Goal: Navigation & Orientation: Find specific page/section

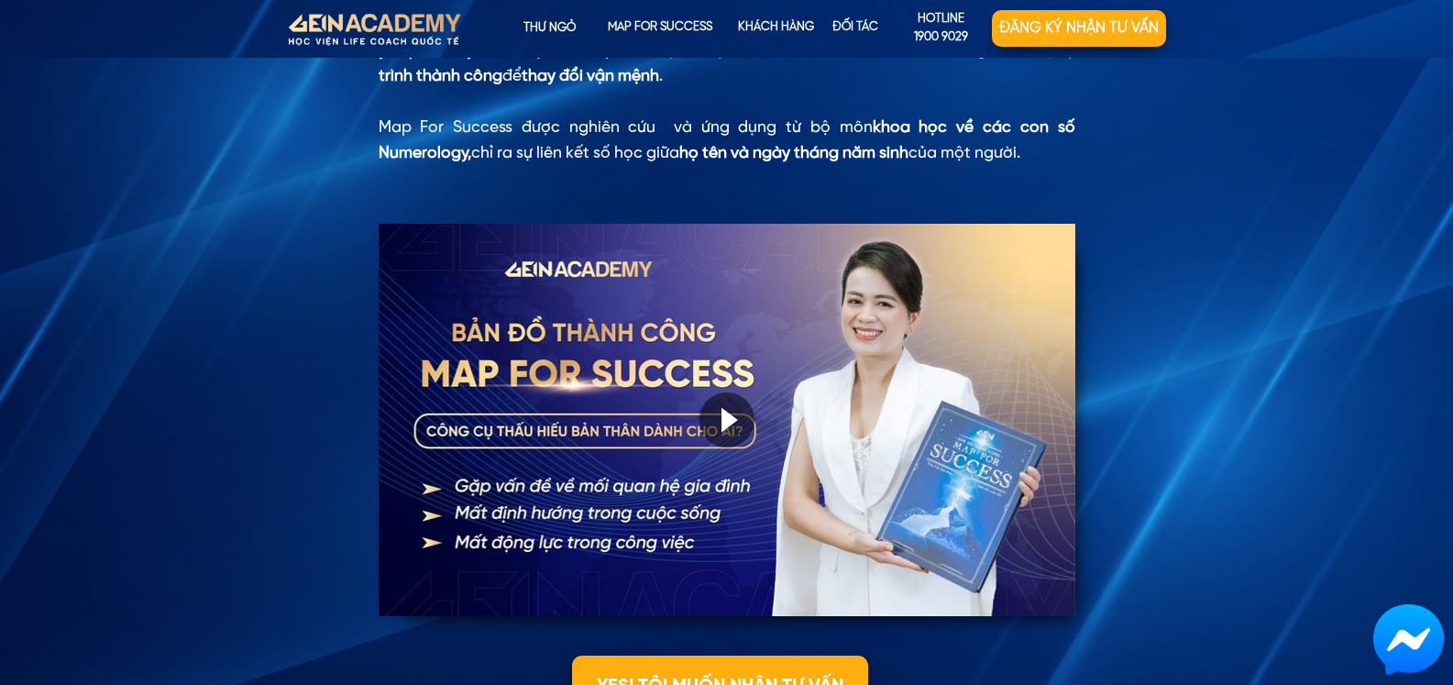
scroll to position [1523, 0]
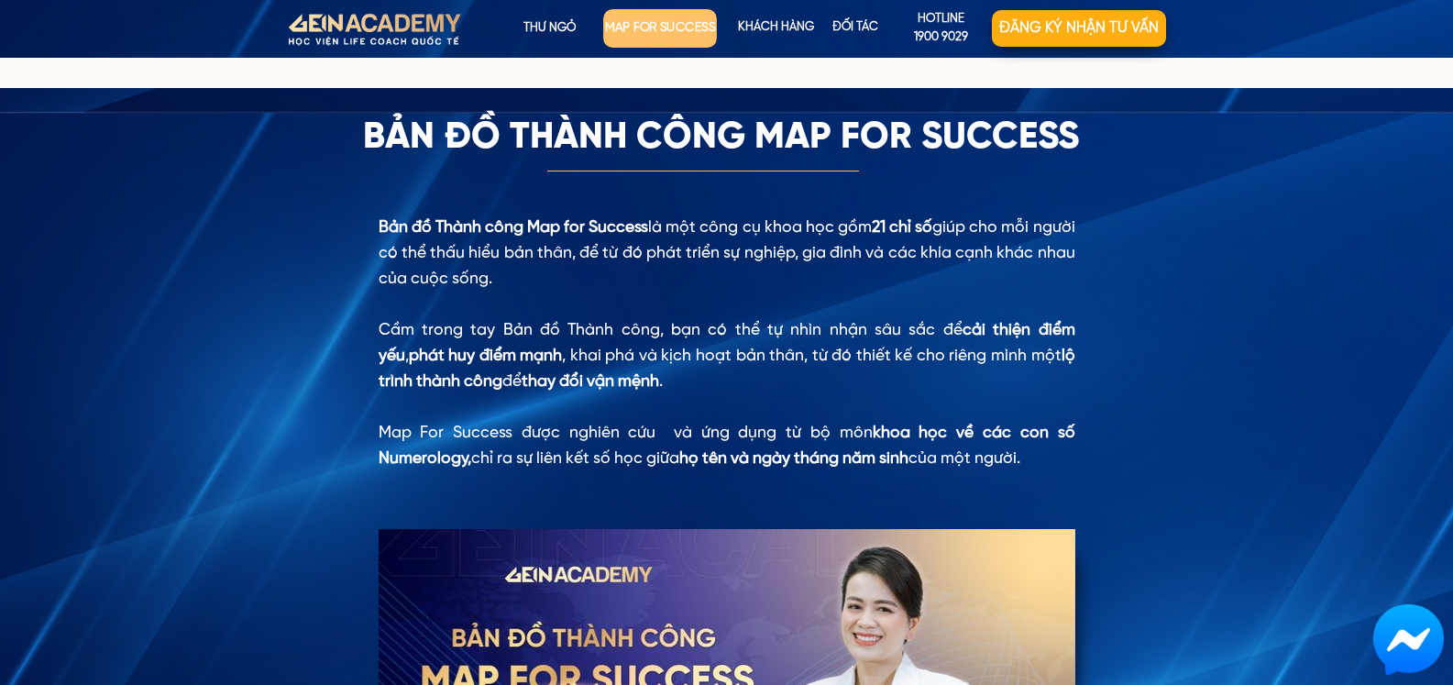
click at [656, 32] on p "map for success" at bounding box center [660, 28] width 114 height 39
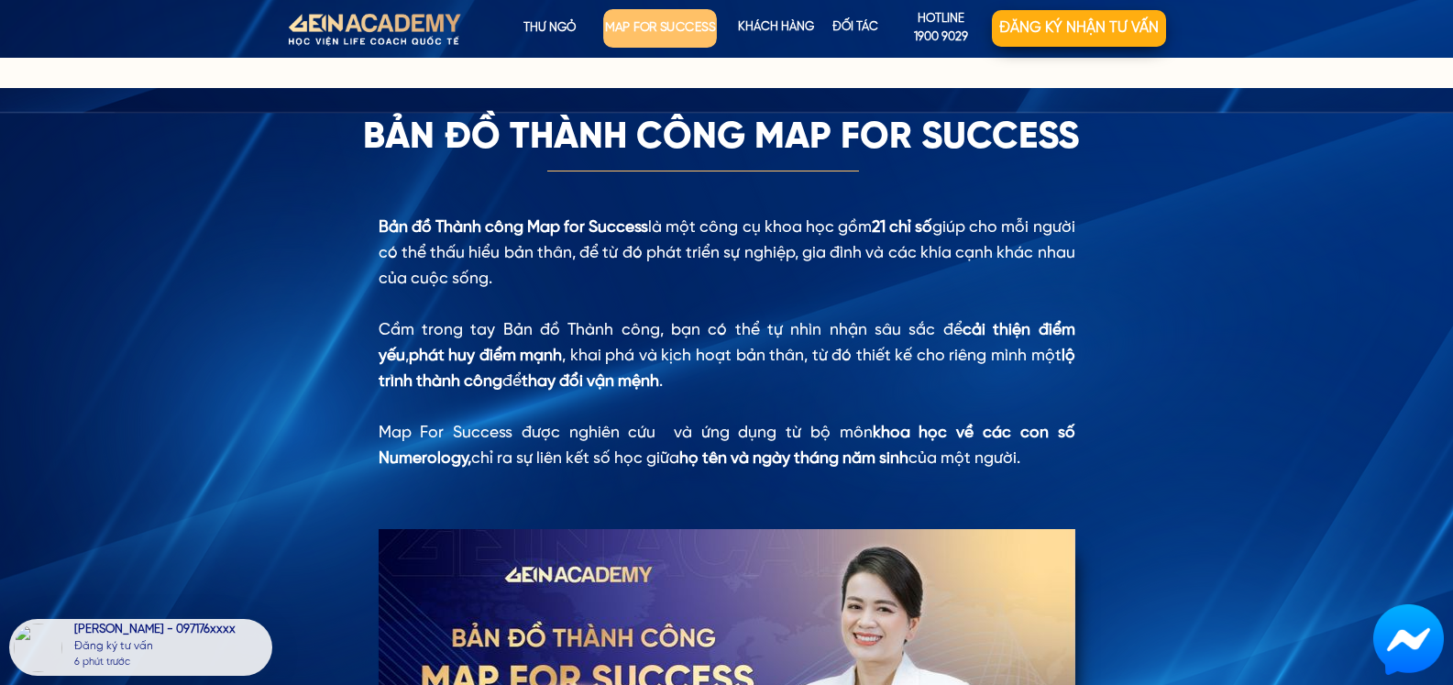
scroll to position [1431, 0]
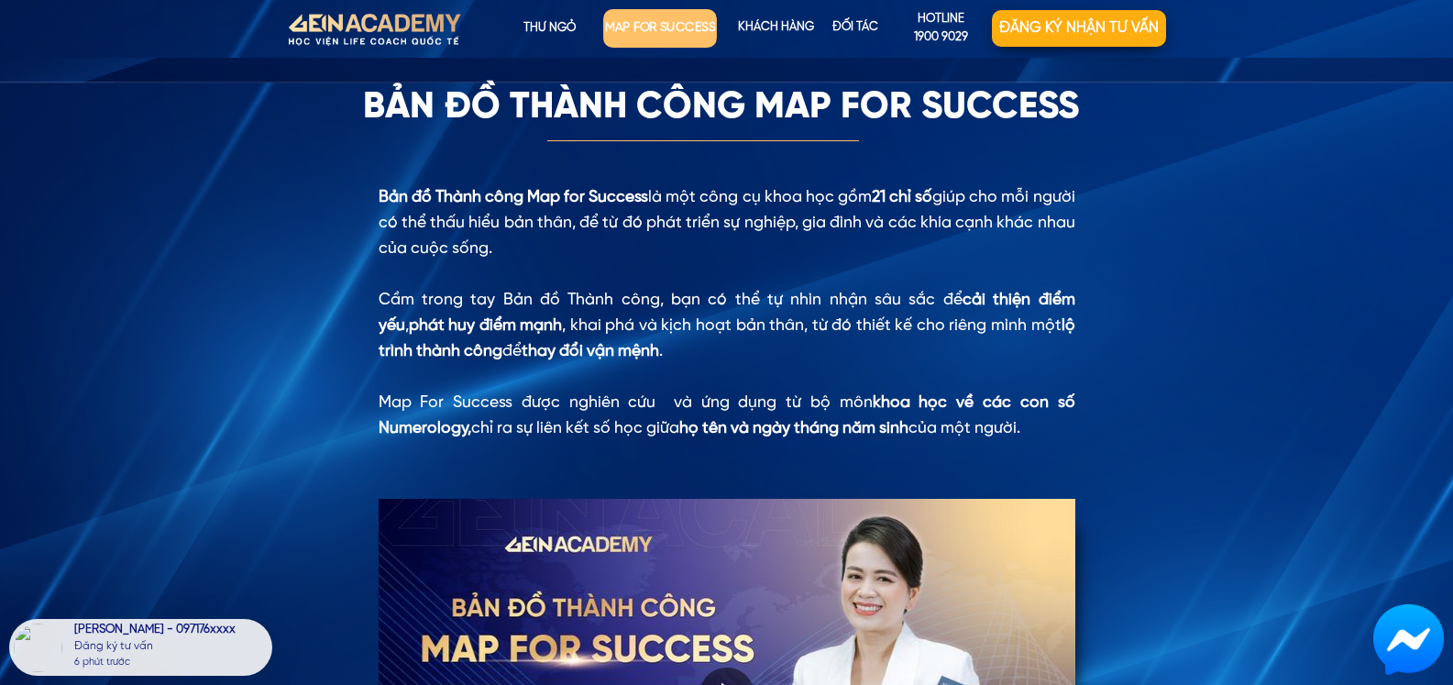
click at [688, 36] on p "map for success" at bounding box center [660, 28] width 114 height 39
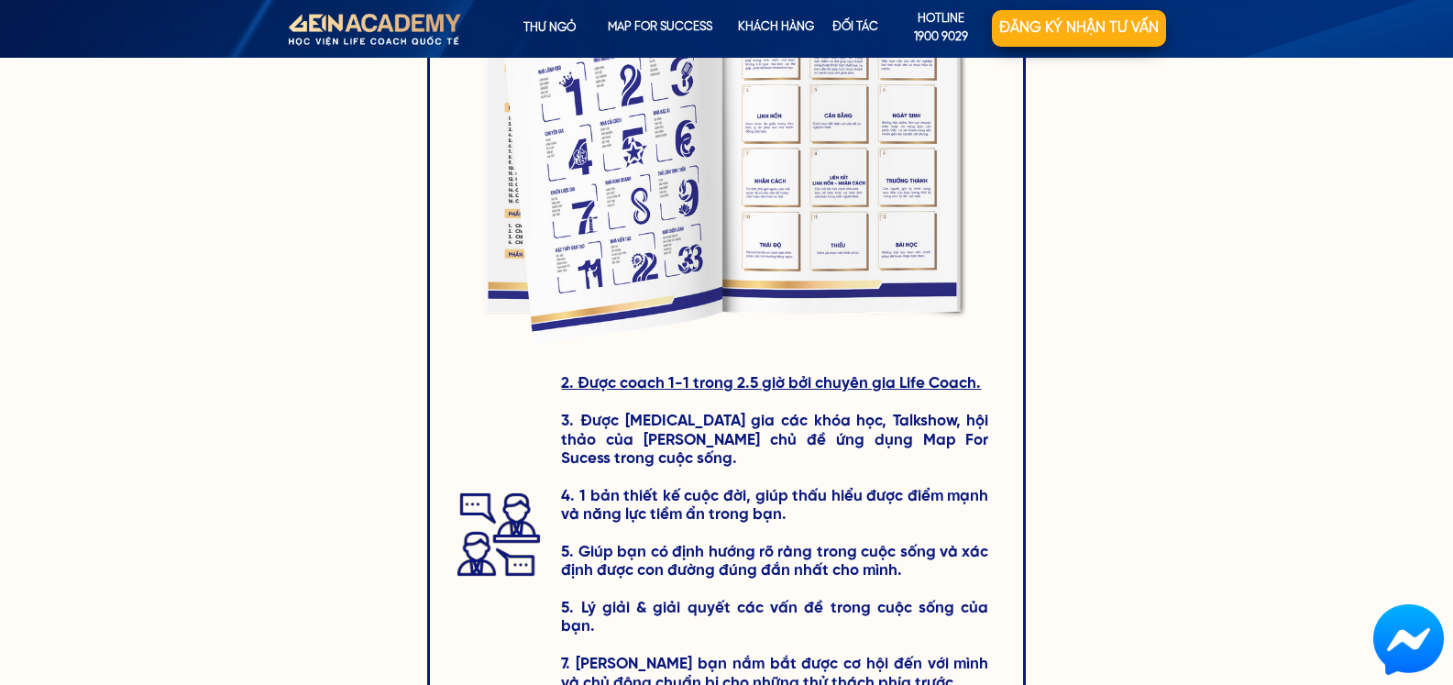
scroll to position [2995, 0]
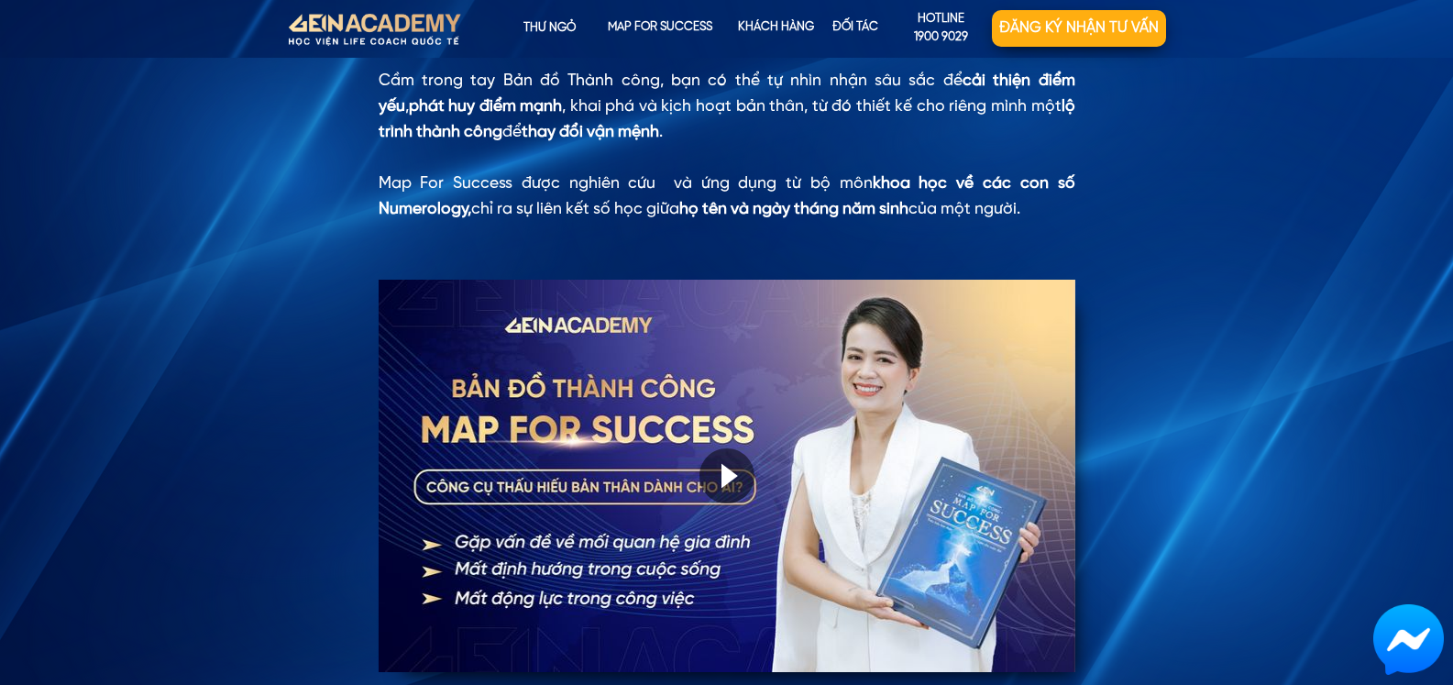
scroll to position [1895, 0]
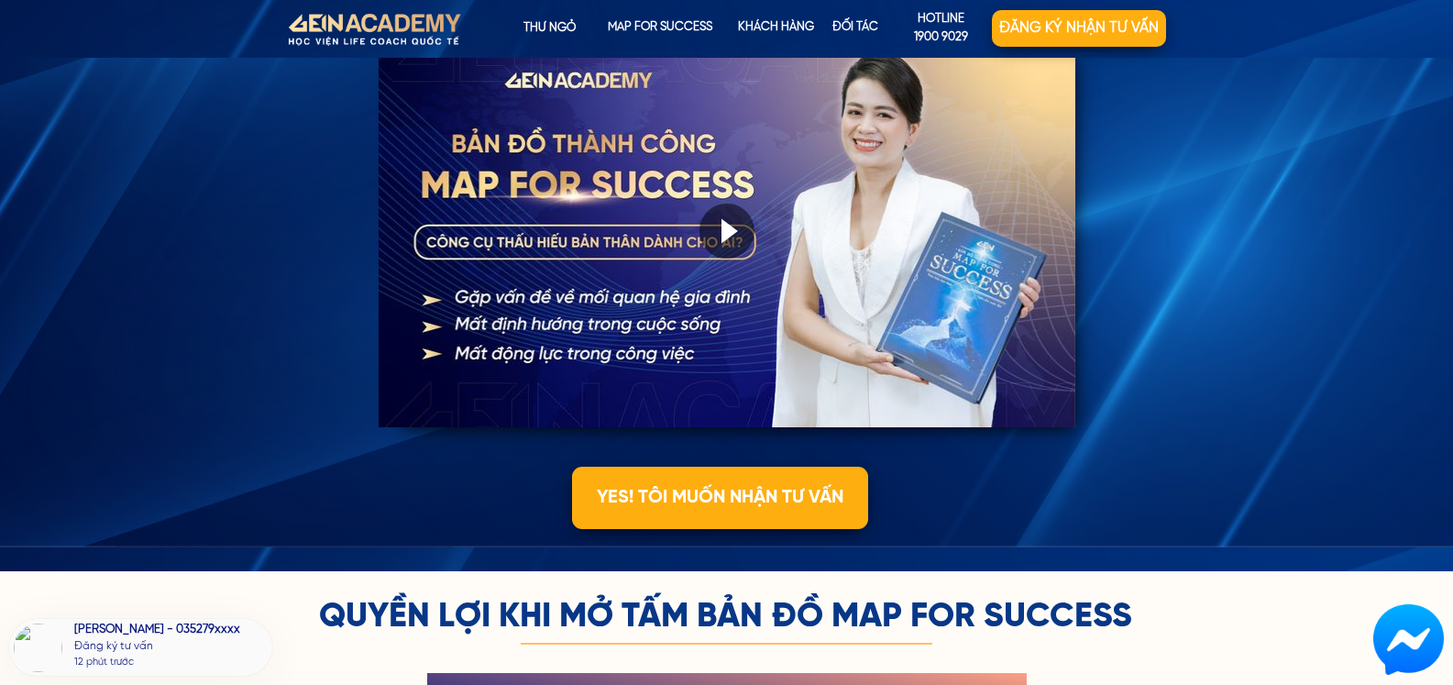
click at [733, 225] on div at bounding box center [727, 231] width 55 height 55
